Goal: Task Accomplishment & Management: Use online tool/utility

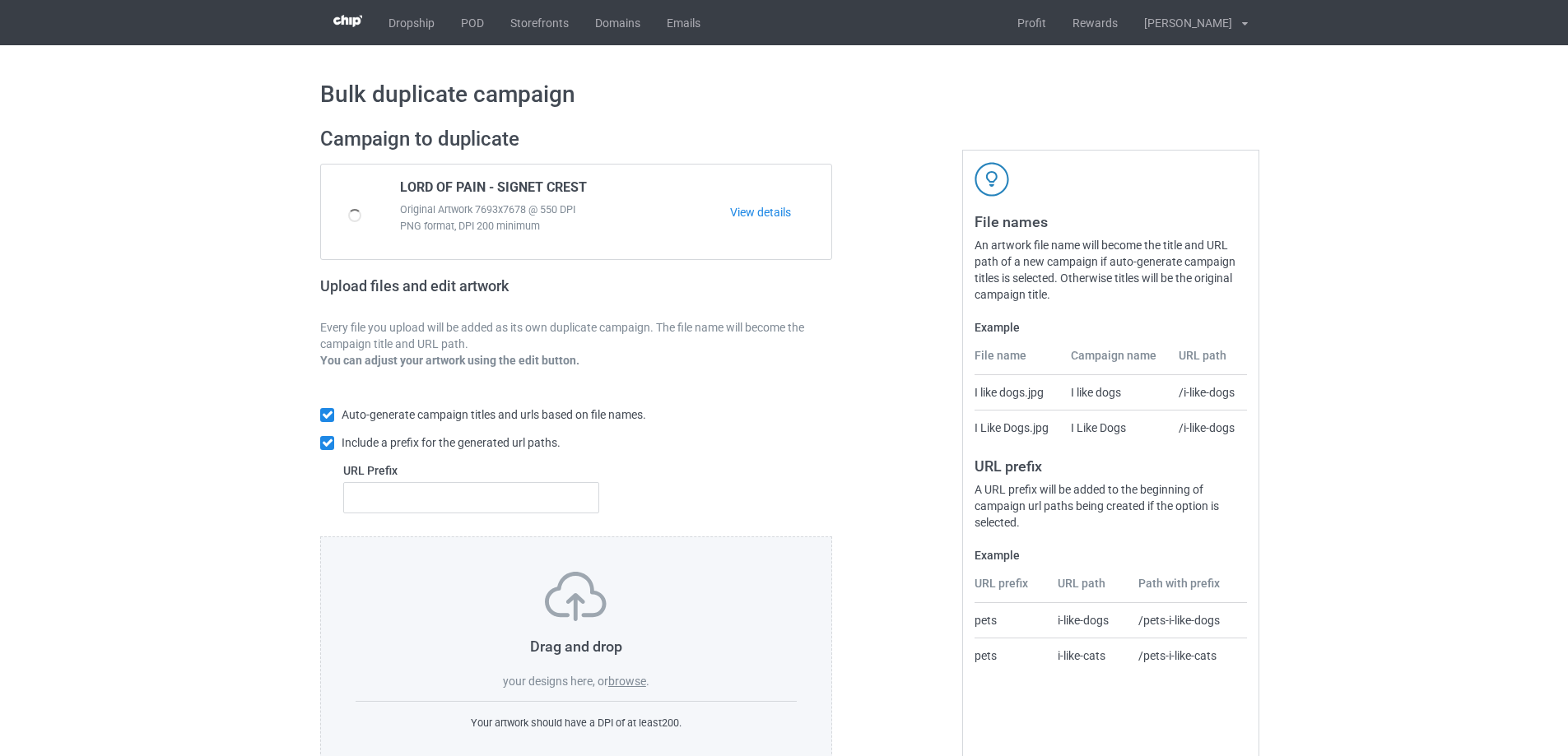
click at [632, 686] on label "browse" at bounding box center [628, 682] width 38 height 13
click at [0, 0] on input "browse" at bounding box center [0, 0] width 0 height 0
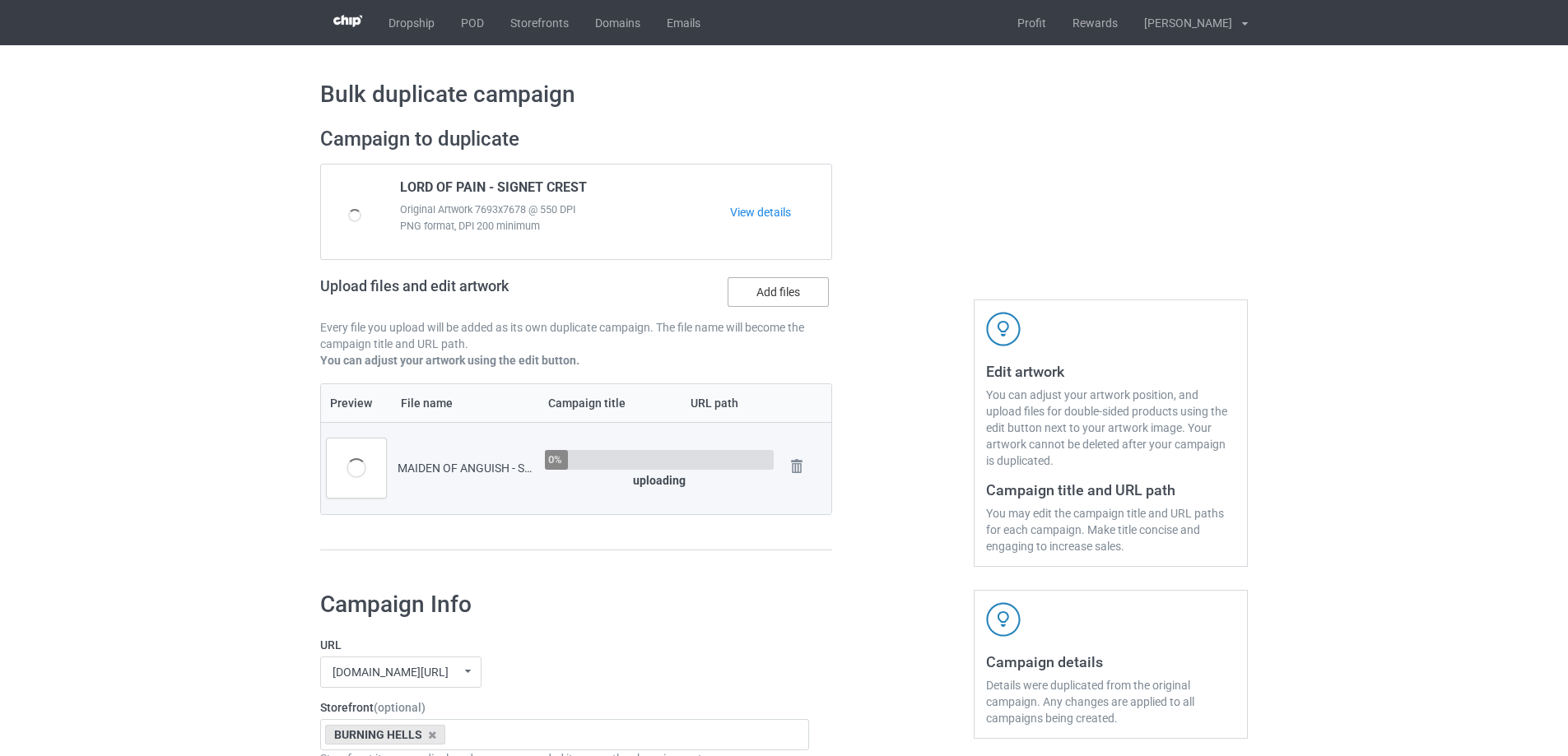
click at [776, 301] on label "Add files" at bounding box center [778, 292] width 101 height 29
click at [0, 0] on input "Add files" at bounding box center [0, 0] width 0 height 0
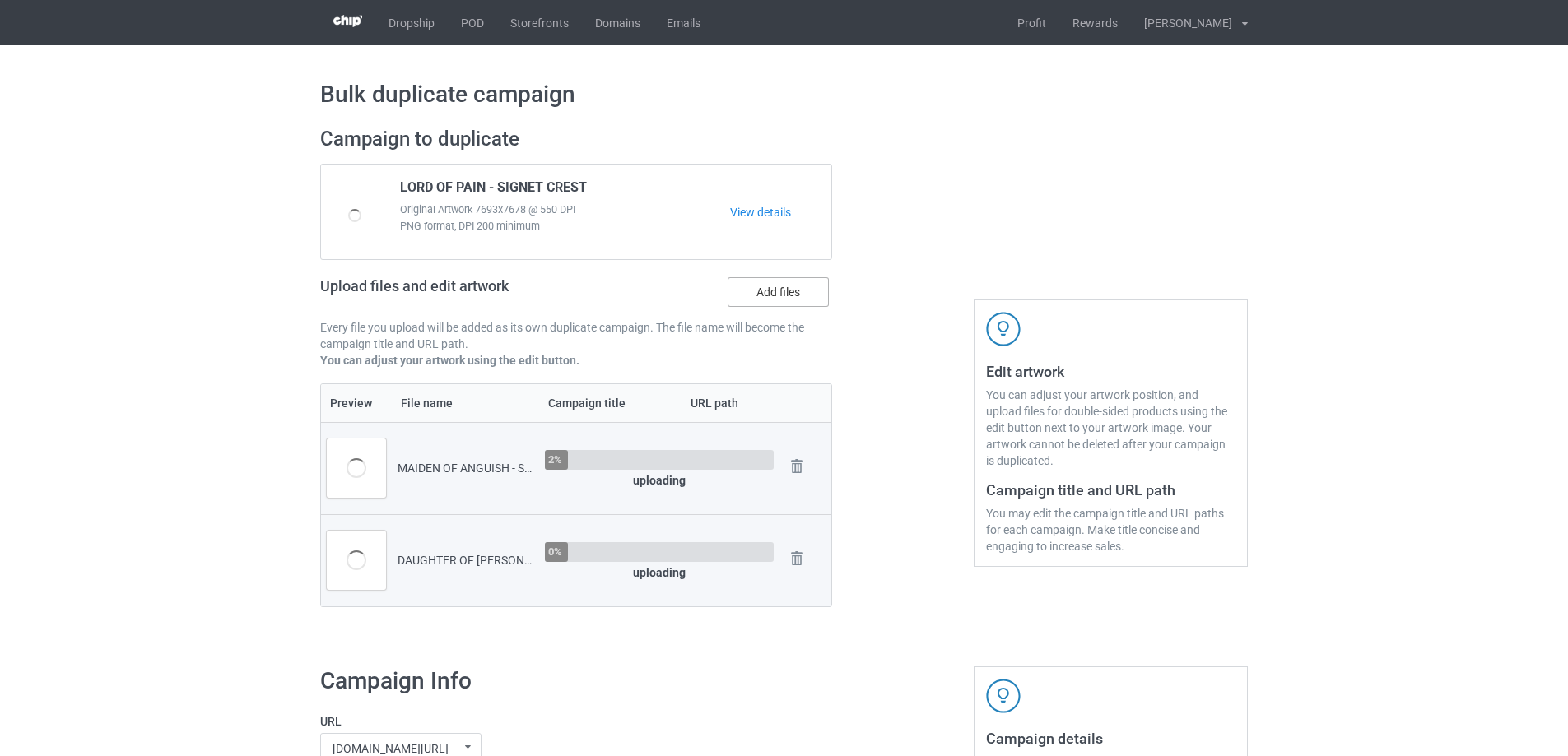
click at [727, 302] on label "Add files" at bounding box center [778, 292] width 101 height 29
click at [0, 0] on input "Add files" at bounding box center [0, 0] width 0 height 0
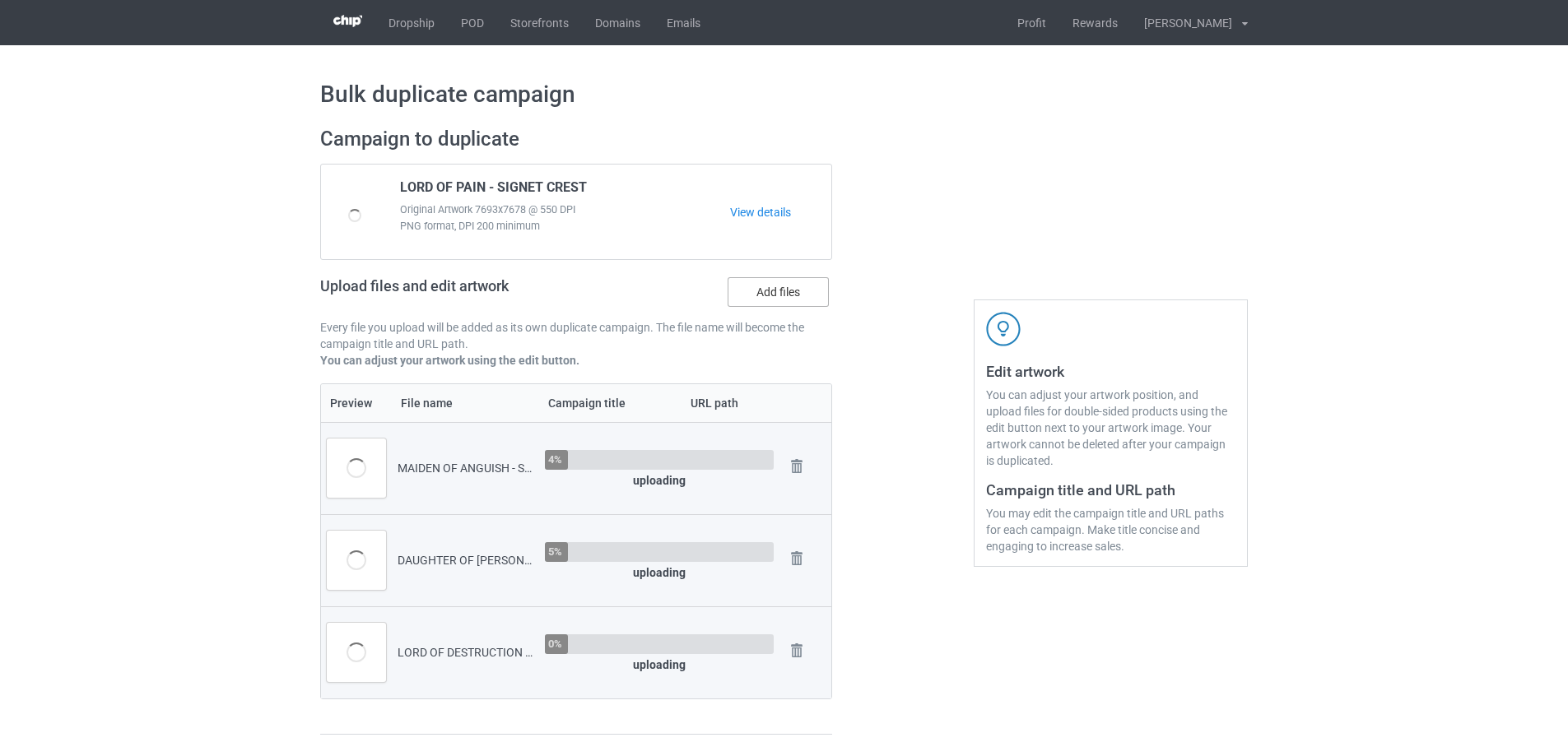
click at [761, 302] on label "Add files" at bounding box center [778, 292] width 101 height 29
click at [0, 0] on input "Add files" at bounding box center [0, 0] width 0 height 0
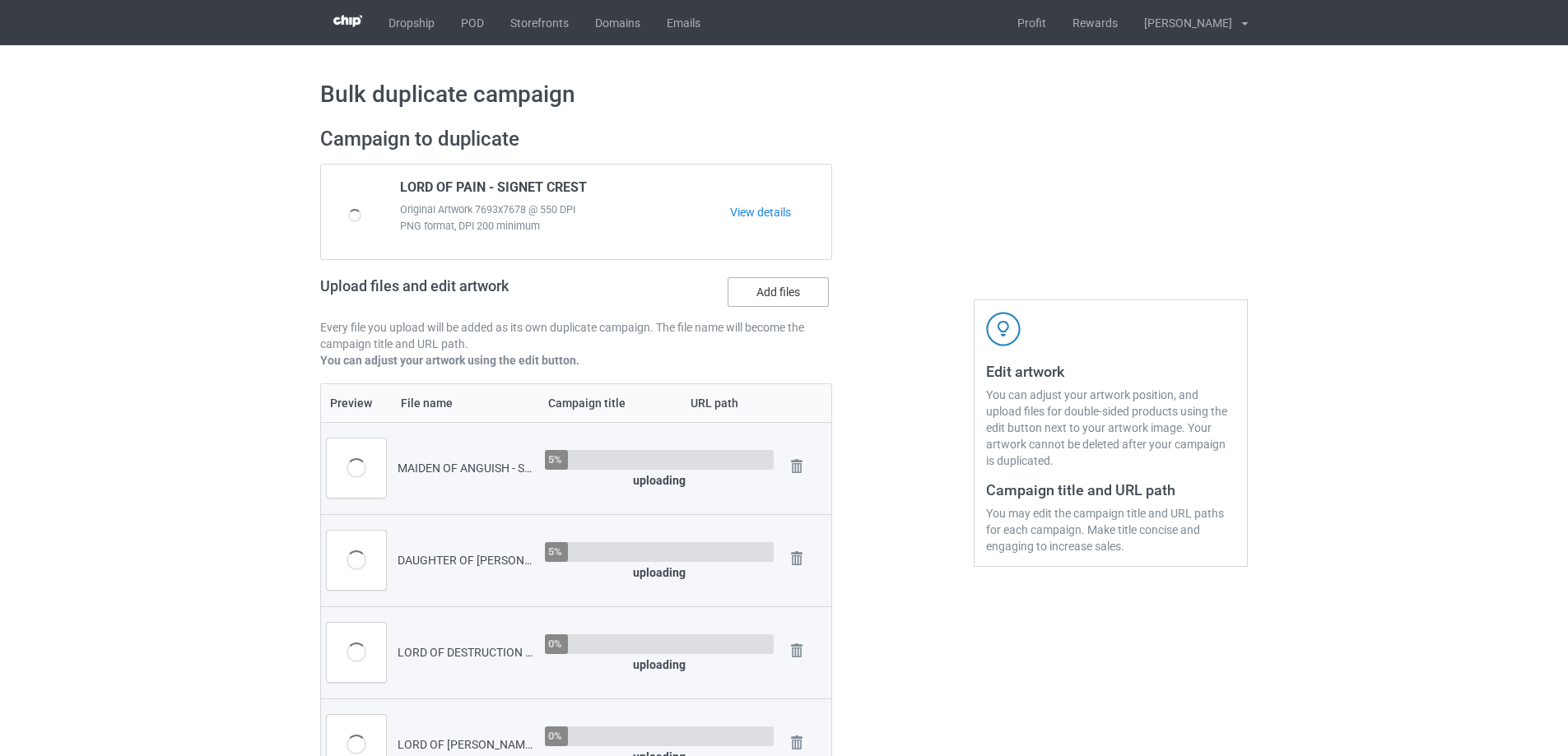
click at [749, 295] on label "Add files" at bounding box center [778, 292] width 101 height 29
click at [0, 0] on input "Add files" at bounding box center [0, 0] width 0 height 0
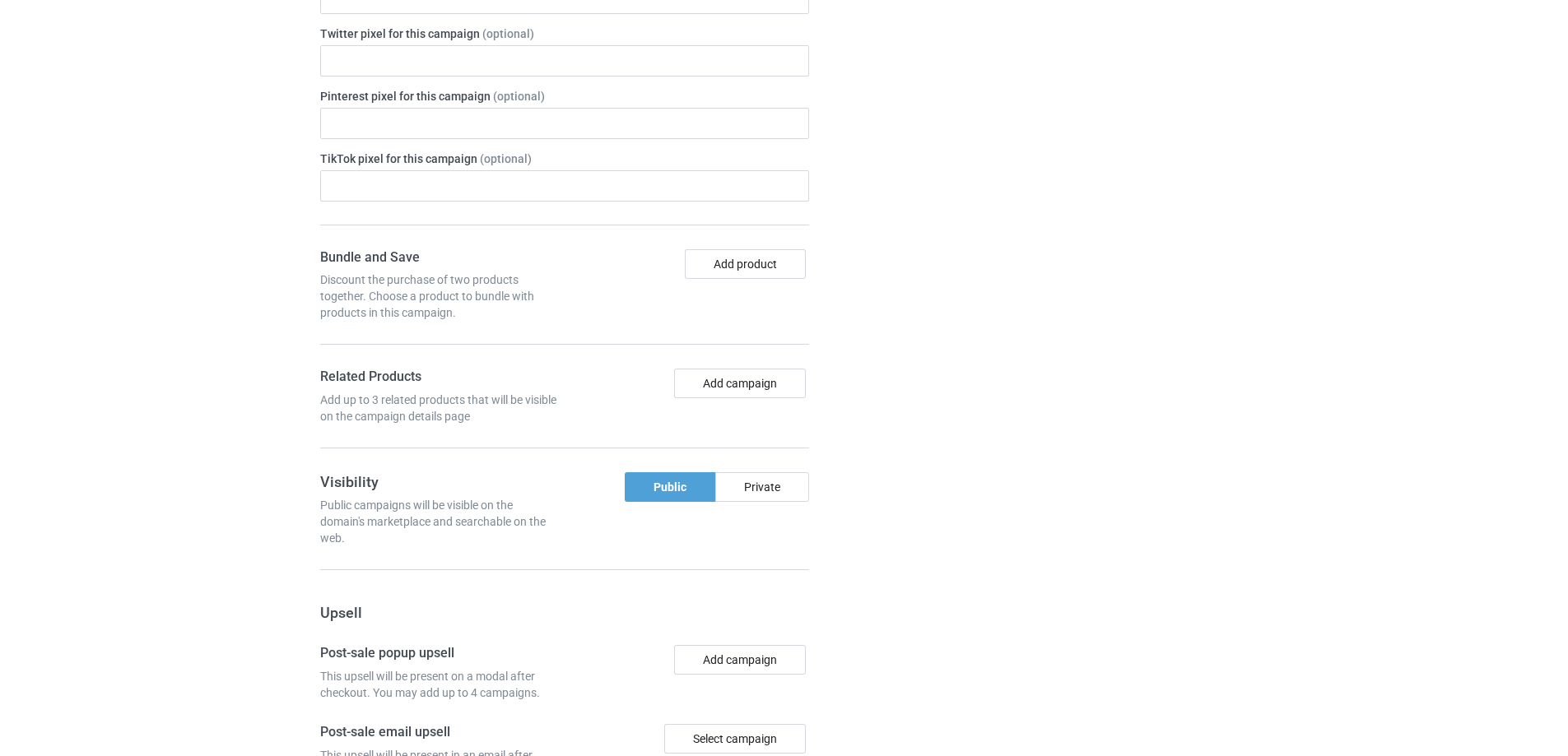
scroll to position [1709, 0]
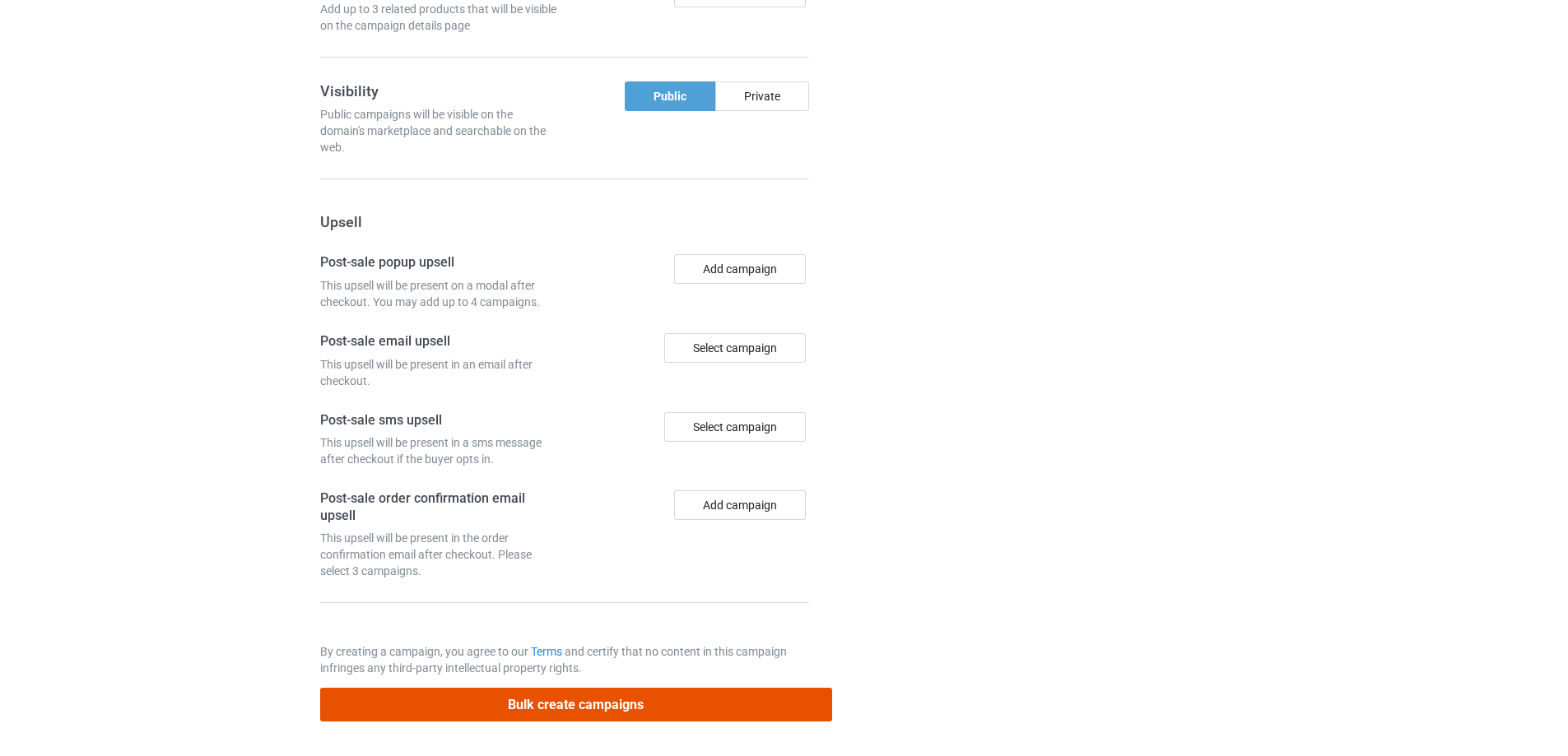
click at [675, 712] on button "Bulk create campaigns" at bounding box center [576, 704] width 512 height 33
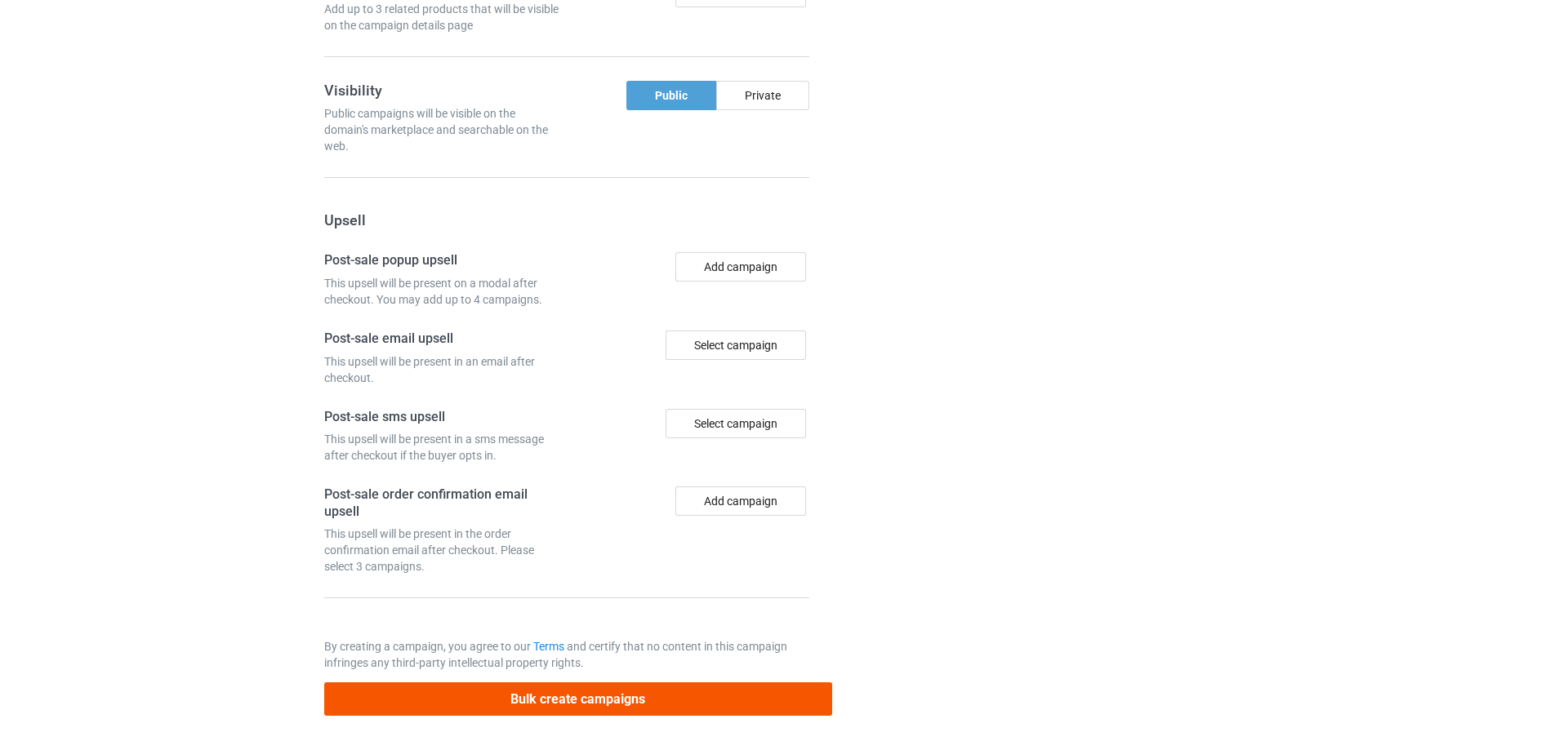
scroll to position [0, 0]
